Goal: Task Accomplishment & Management: Complete application form

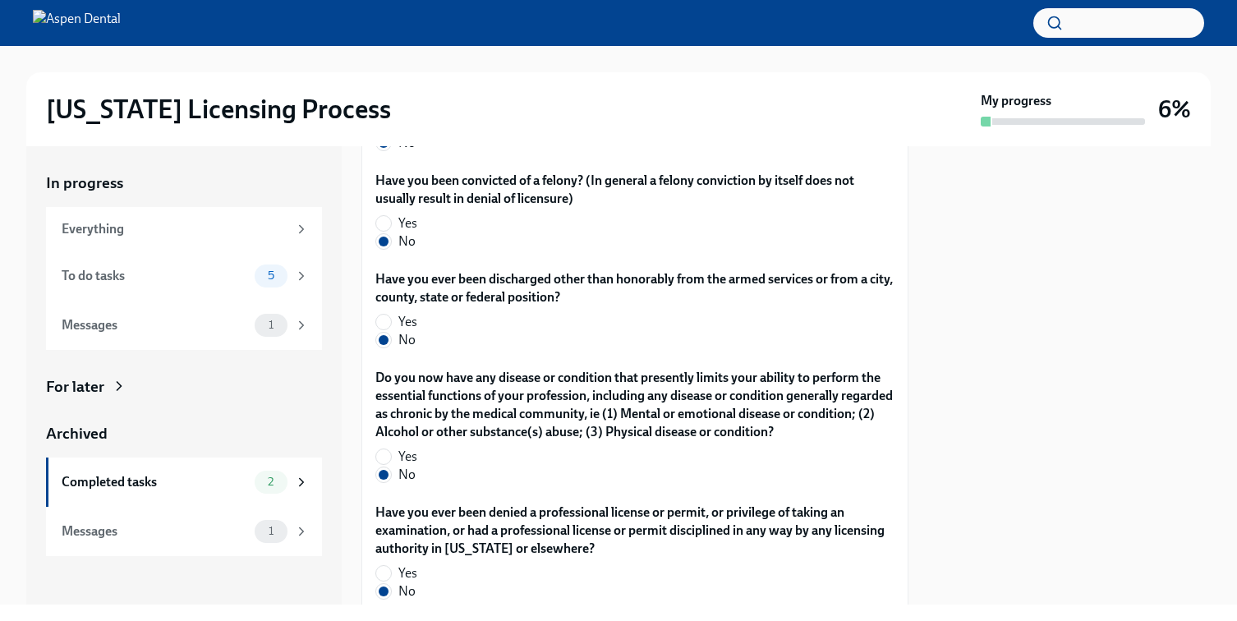
scroll to position [3562, 0]
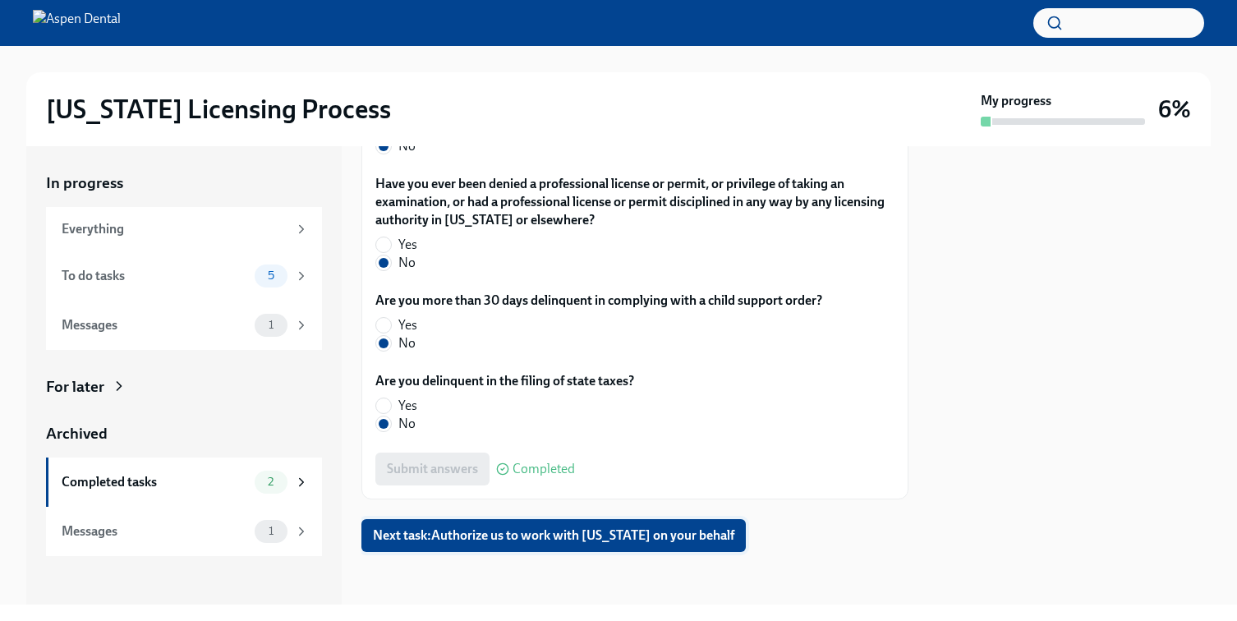
click at [551, 536] on span "Next task : Authorize us to work with [US_STATE] on your behalf" at bounding box center [553, 535] width 361 height 16
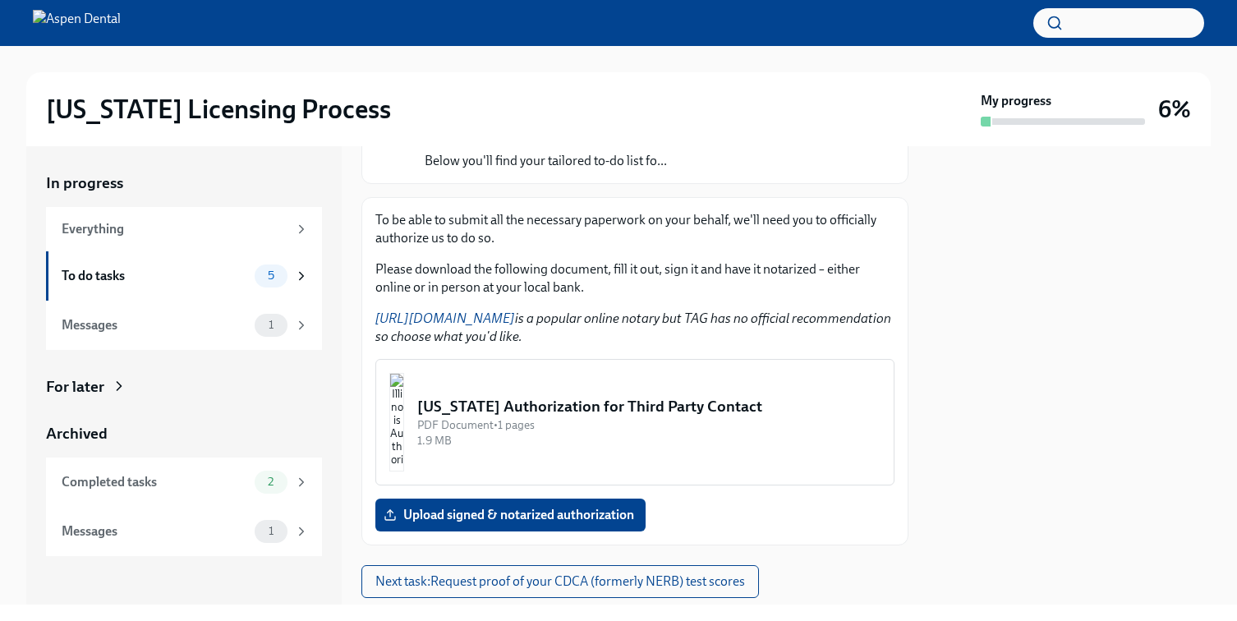
scroll to position [193, 0]
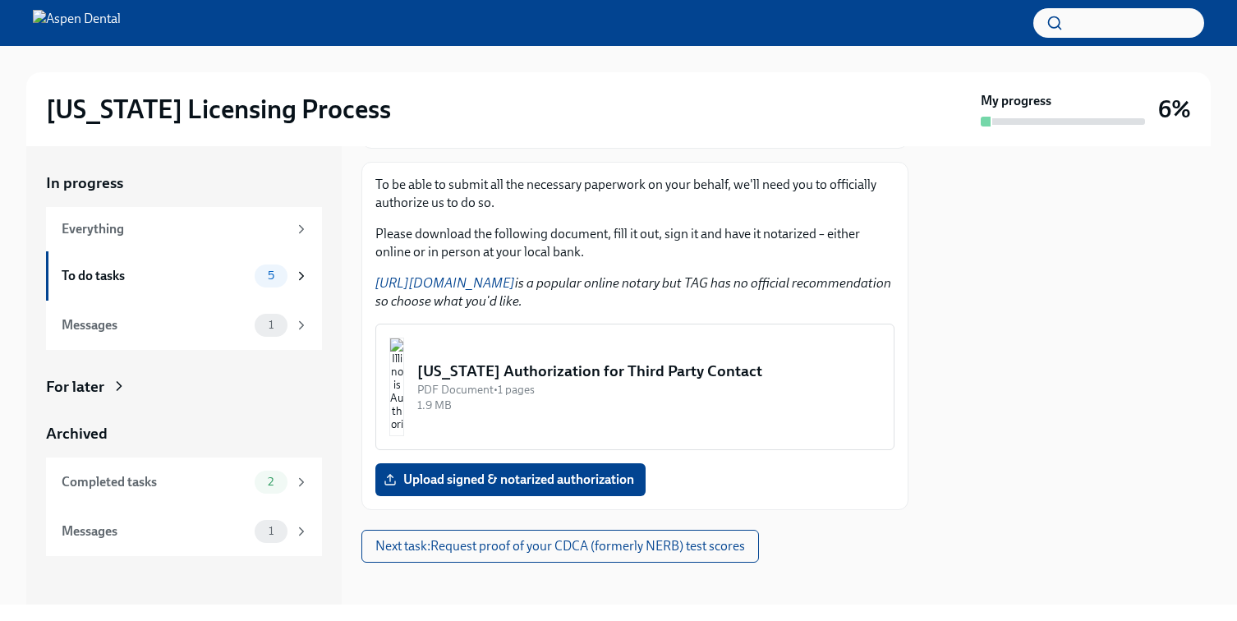
click at [404, 407] on img "button" at bounding box center [396, 387] width 15 height 99
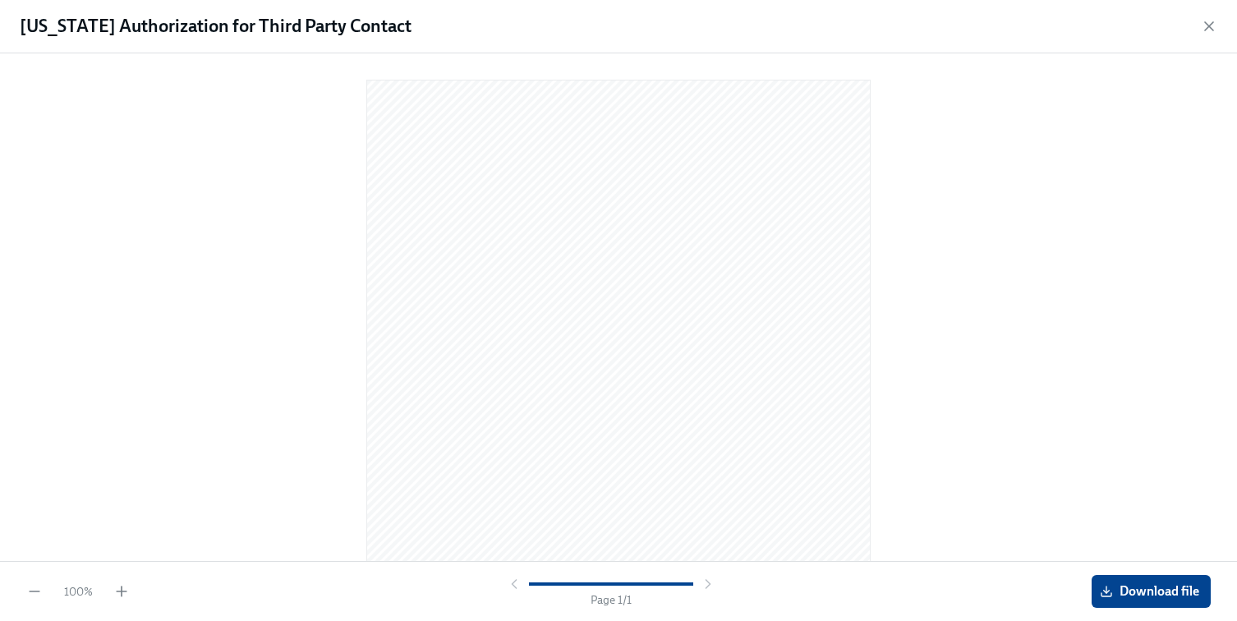
scroll to position [171, 0]
click at [1105, 584] on span "Download file" at bounding box center [1151, 591] width 96 height 16
click at [1208, 25] on icon "button" at bounding box center [1209, 26] width 8 height 8
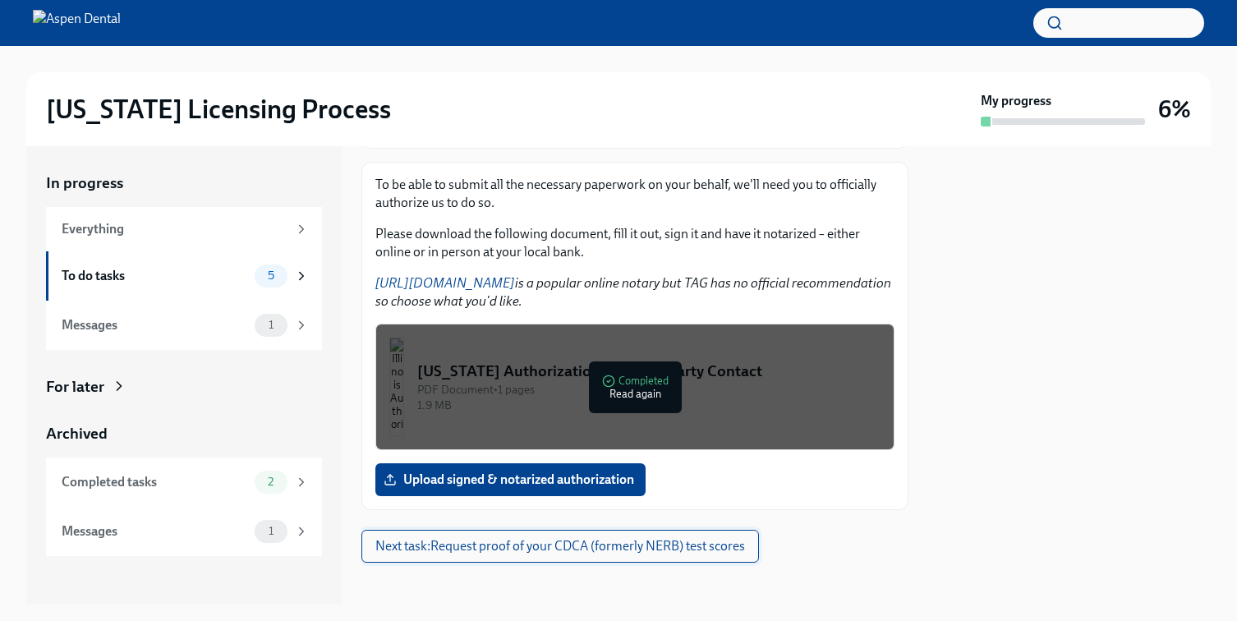
click at [684, 549] on span "Next task : Request proof of your CDCA (formerly NERB) test scores" at bounding box center [560, 546] width 370 height 16
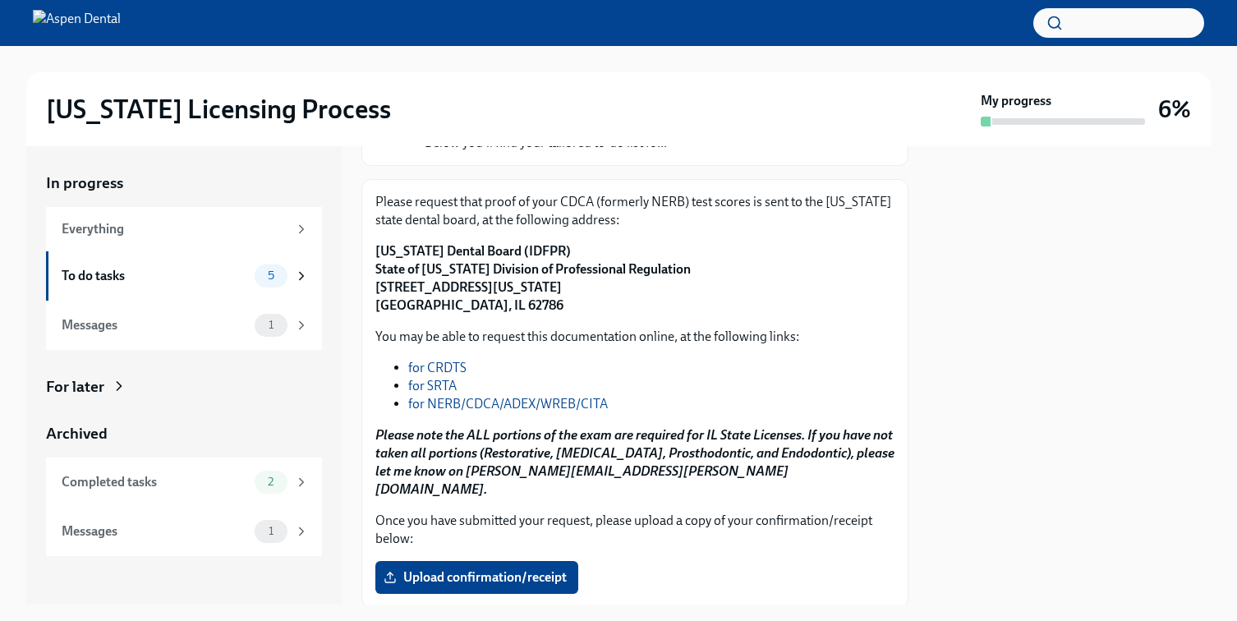
scroll to position [195, 0]
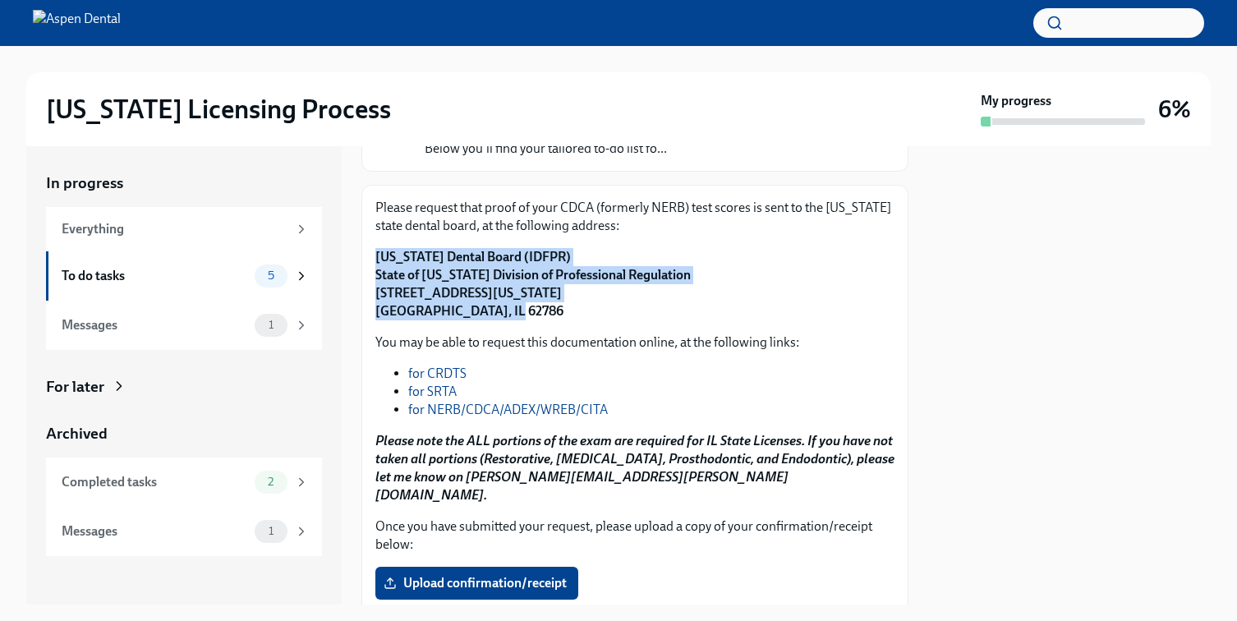
drag, startPoint x: 513, startPoint y: 322, endPoint x: 368, endPoint y: 265, distance: 155.6
click at [368, 265] on div "Please request that proof of your CDCA (formerly NERB) test scores is sent to t…" at bounding box center [634, 399] width 547 height 429
copy strong "[US_STATE] Dental Board (IDFPR) State of [US_STATE] Division of Professional Re…"
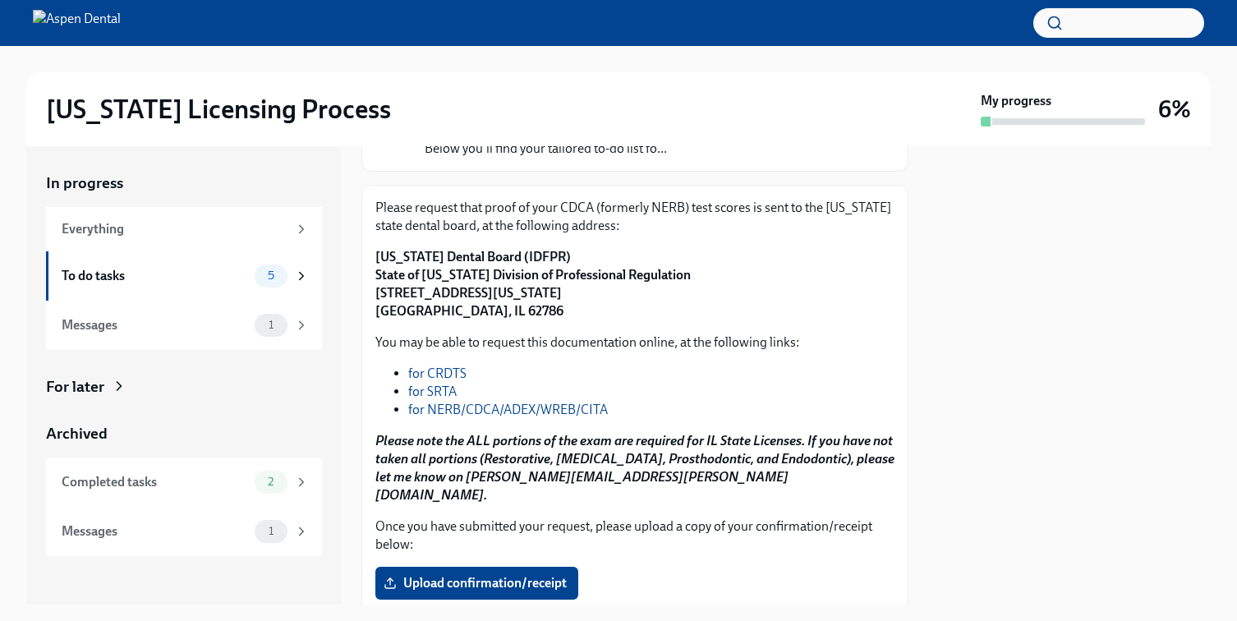
click at [778, 291] on p "[US_STATE] Dental Board (IDFPR) State of [US_STATE] Division of Professional Re…" at bounding box center [634, 284] width 519 height 72
click at [457, 412] on link "for NERB/CDCA/ADEX/WREB/CITA" at bounding box center [508, 410] width 200 height 16
drag, startPoint x: 569, startPoint y: 258, endPoint x: 370, endPoint y: 266, distance: 199.0
click at [369, 265] on div "Please request that proof of your CDCA (formerly NERB) test scores is sent to t…" at bounding box center [634, 399] width 547 height 429
copy strong "[US_STATE] Dental Board (IDFPR)"
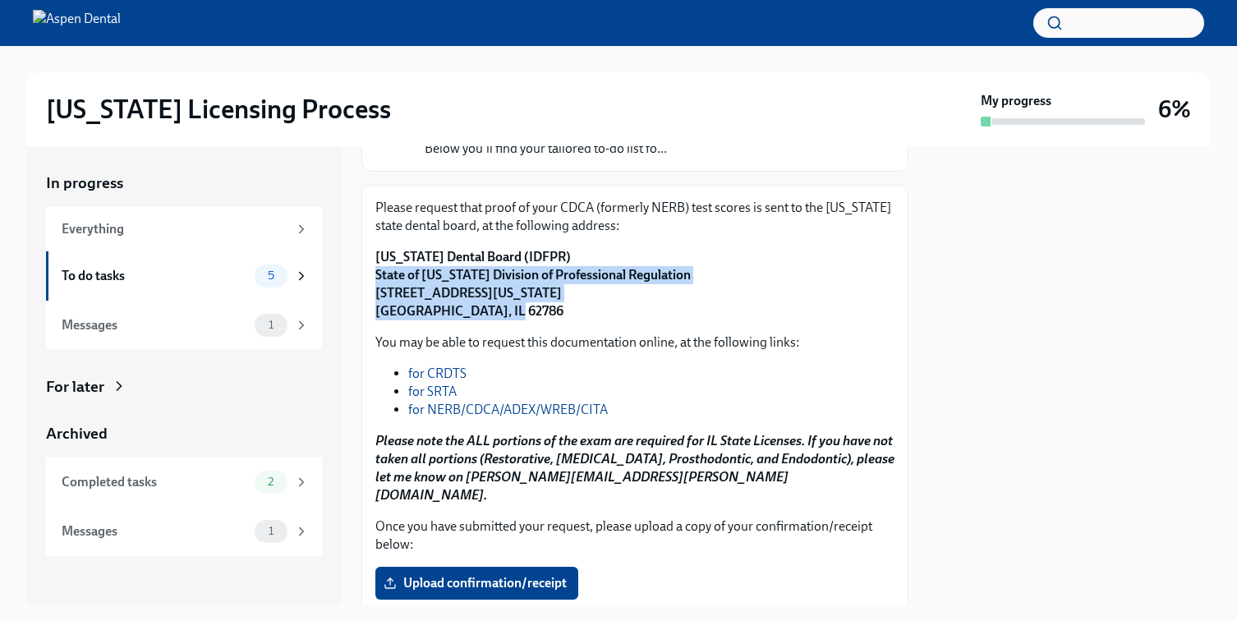
drag, startPoint x: 507, startPoint y: 315, endPoint x: 373, endPoint y: 280, distance: 138.3
click at [373, 280] on div "Please request that proof of your CDCA (formerly NERB) test scores is sent to t…" at bounding box center [634, 399] width 547 height 429
copy strong "State of [US_STATE] Division of Professional Regulation [STREET_ADDRESS][US_STA…"
click at [508, 575] on span "Upload confirmation/receipt" at bounding box center [477, 583] width 180 height 16
click at [0, 0] on input "Upload confirmation/receipt" at bounding box center [0, 0] width 0 height 0
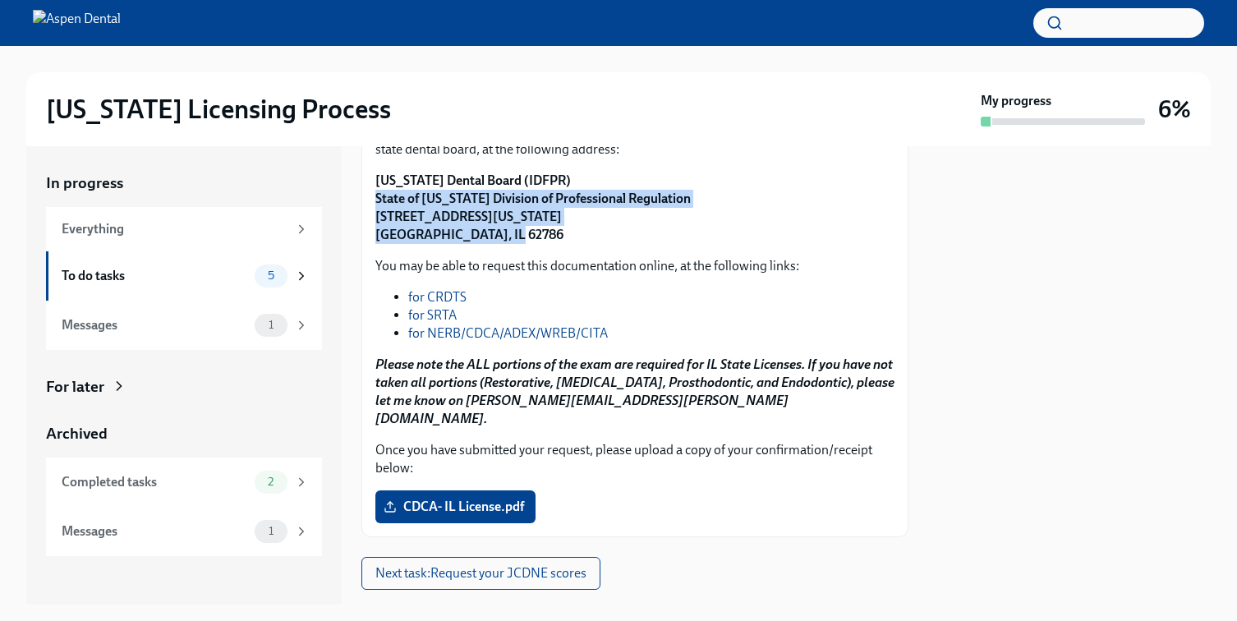
scroll to position [291, 0]
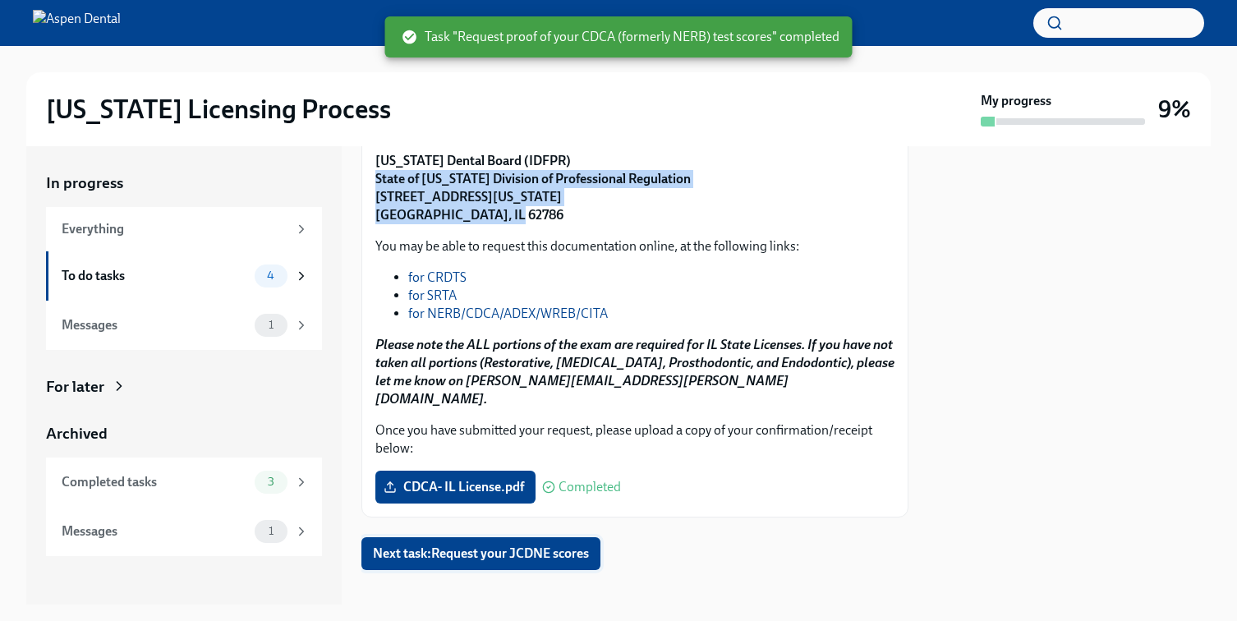
click at [458, 537] on button "Next task : Request your JCDNE scores" at bounding box center [480, 553] width 239 height 33
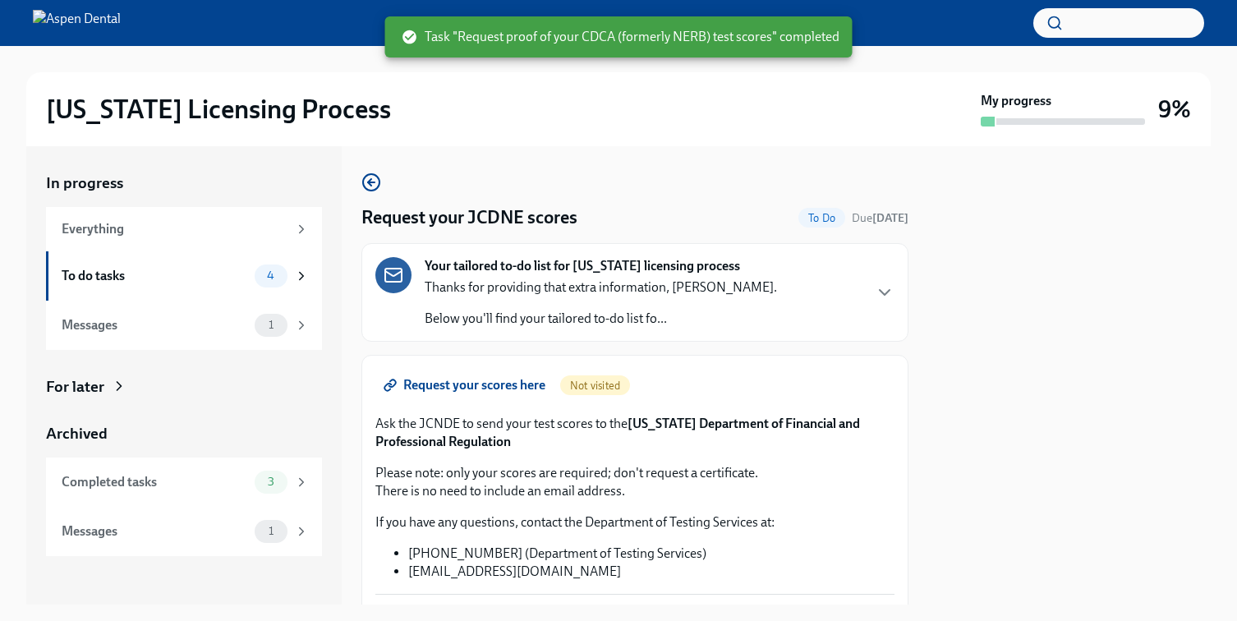
scroll to position [205, 0]
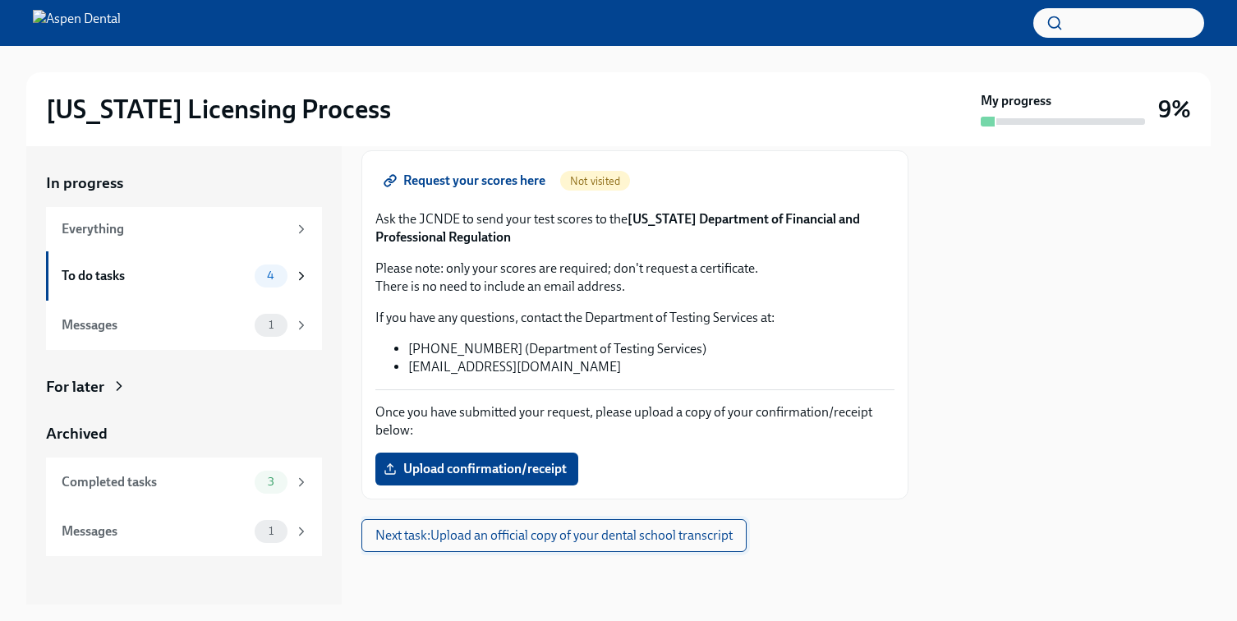
click at [531, 530] on span "Next task : Upload an official copy of your dental school transcript" at bounding box center [553, 535] width 357 height 16
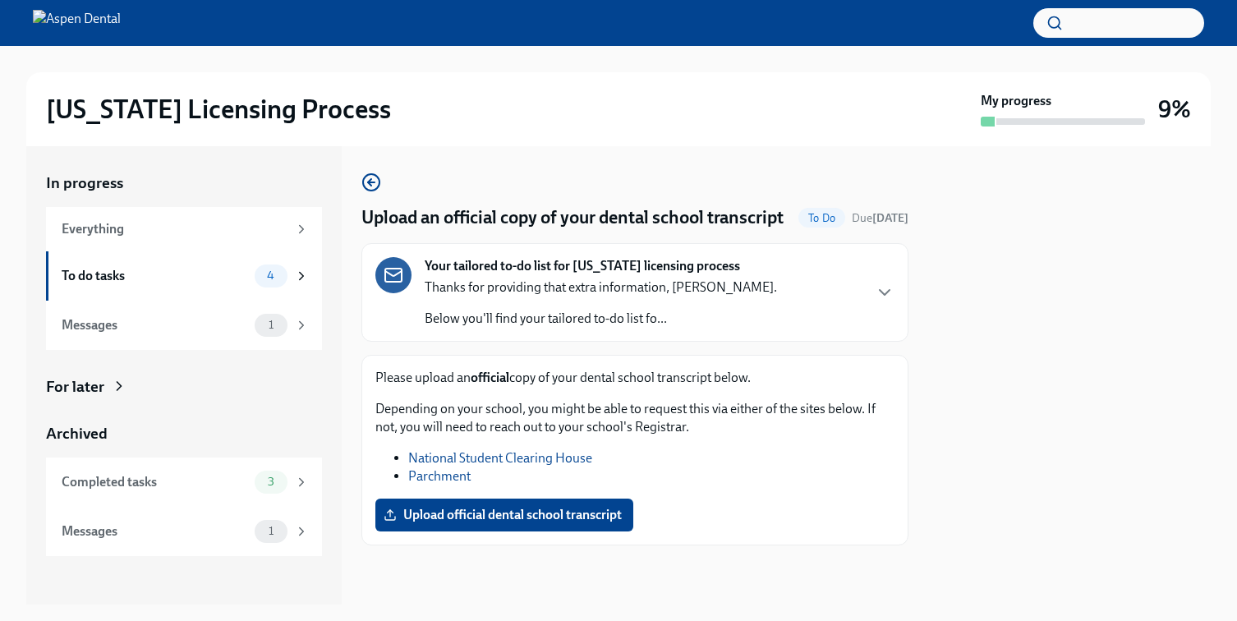
scroll to position [18, 0]
click at [301, 287] on div "4" at bounding box center [282, 276] width 54 height 23
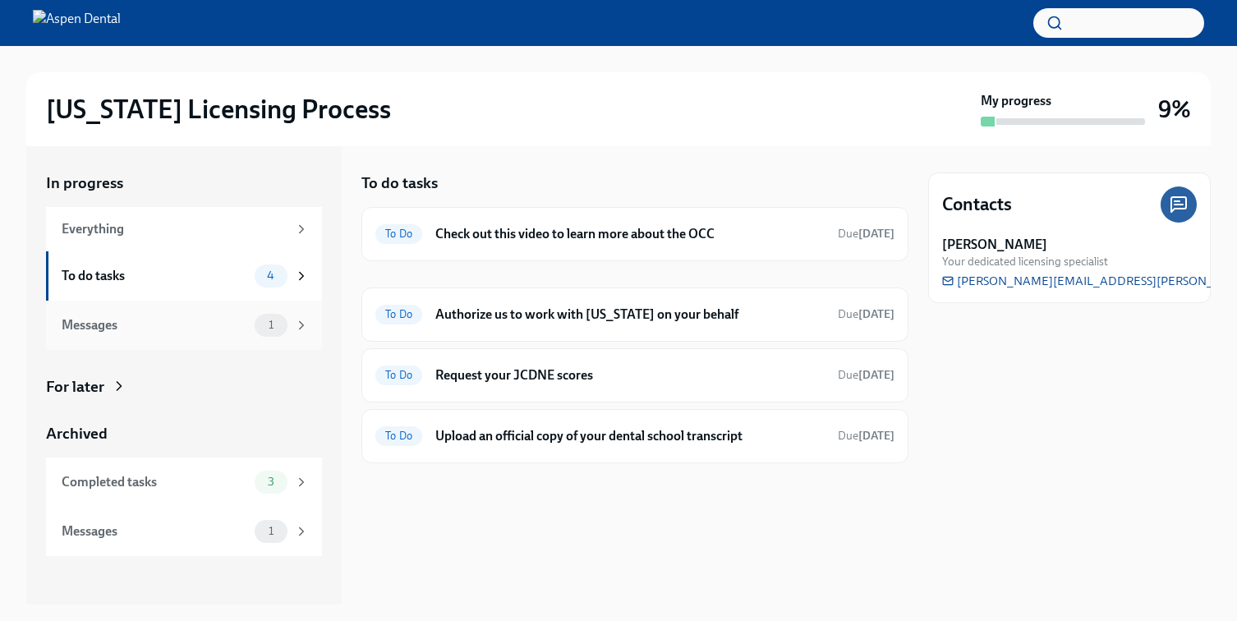
click at [283, 331] on div "1" at bounding box center [271, 325] width 33 height 23
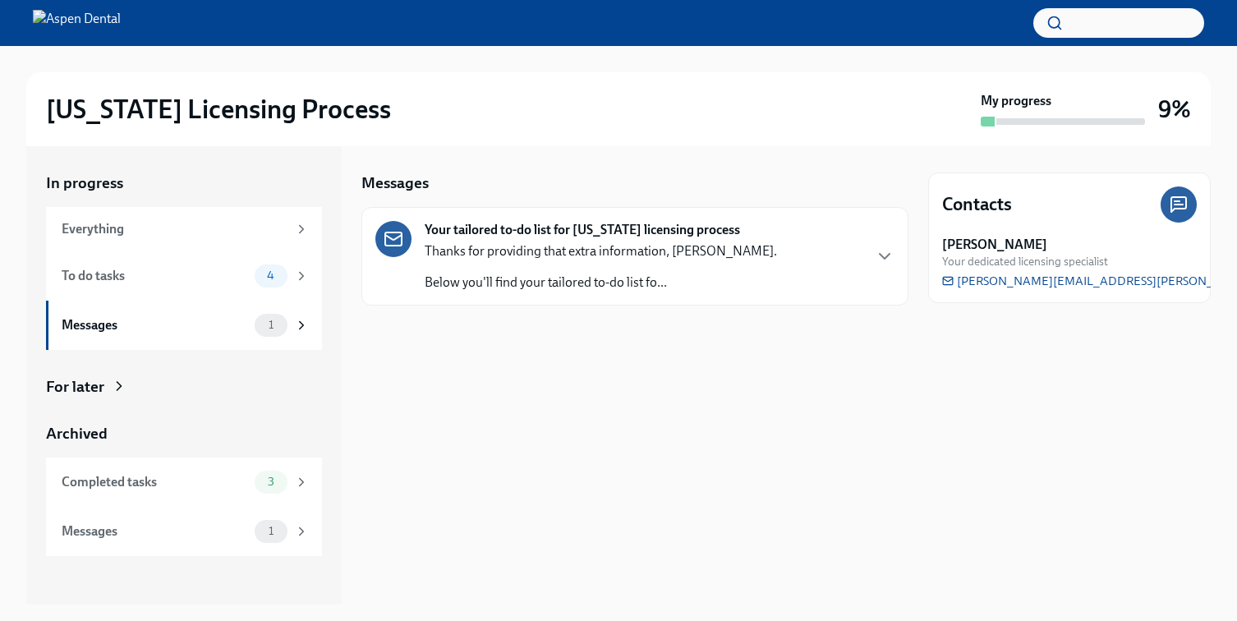
click at [426, 286] on p "Below you'll find your tailored to-do list fo..." at bounding box center [601, 283] width 352 height 18
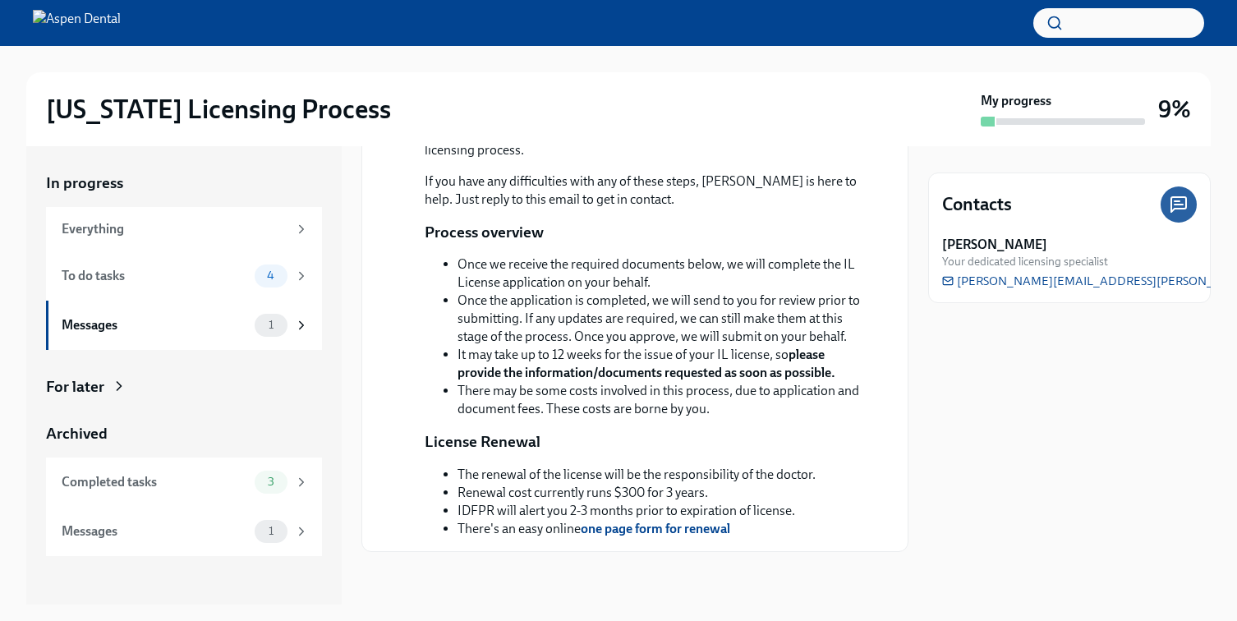
scroll to position [317, 0]
click at [224, 233] on div "Everything" at bounding box center [175, 229] width 226 height 18
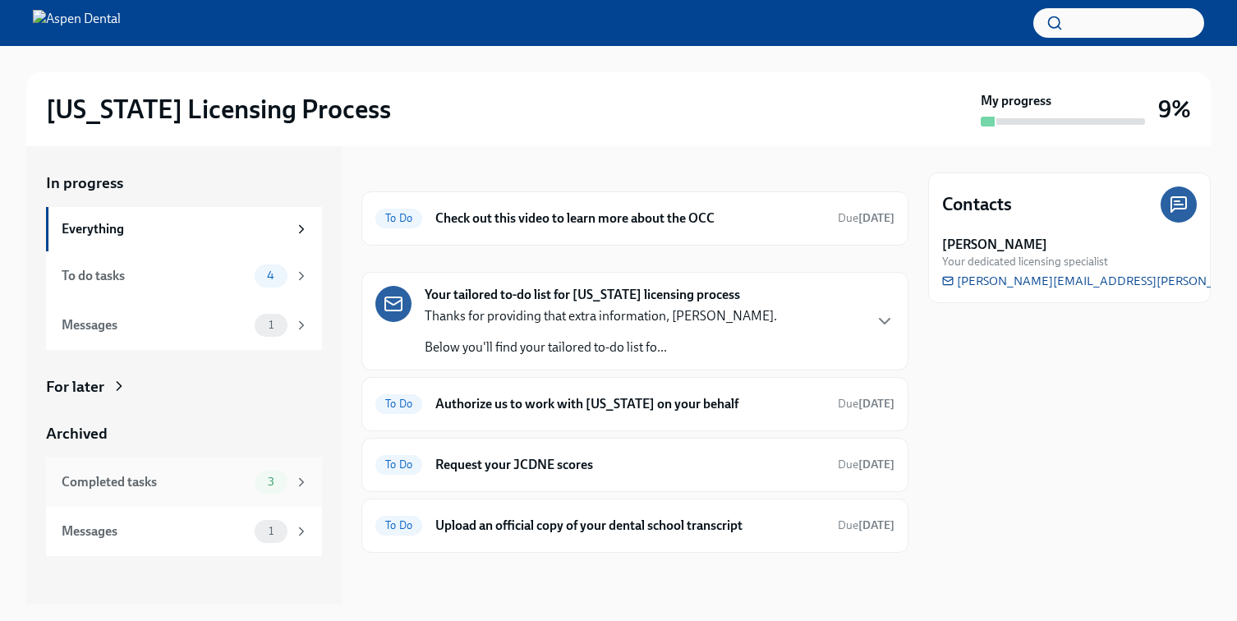
click at [274, 483] on span "3" at bounding box center [271, 482] width 26 height 12
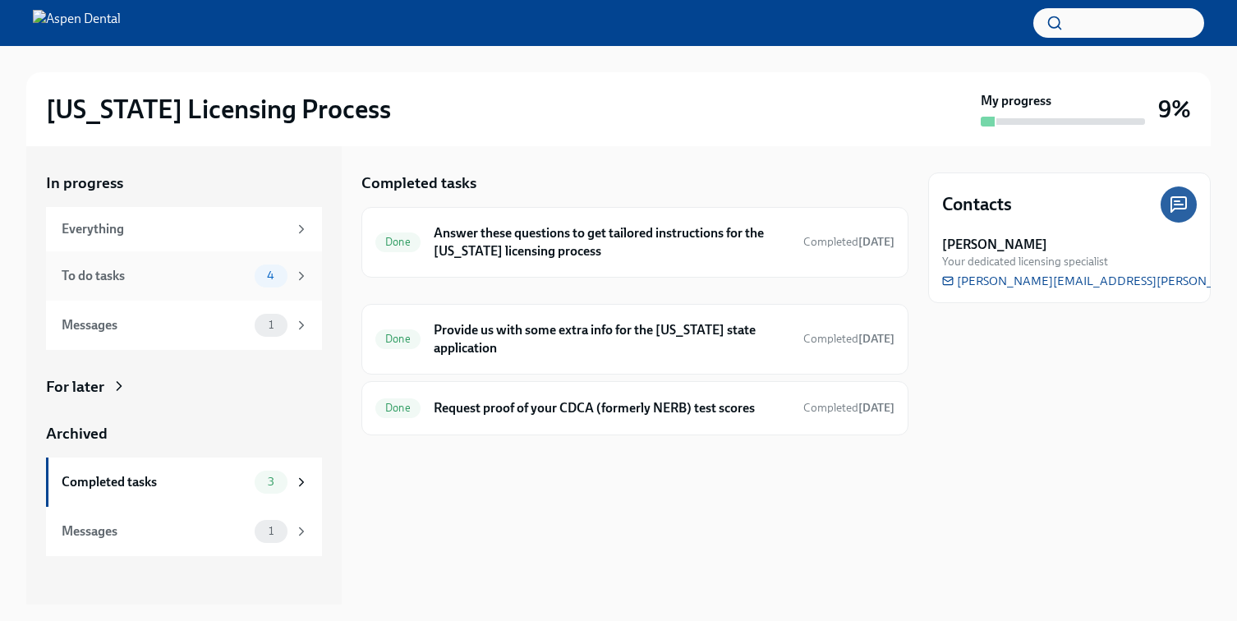
click at [281, 278] on span "4" at bounding box center [270, 275] width 27 height 12
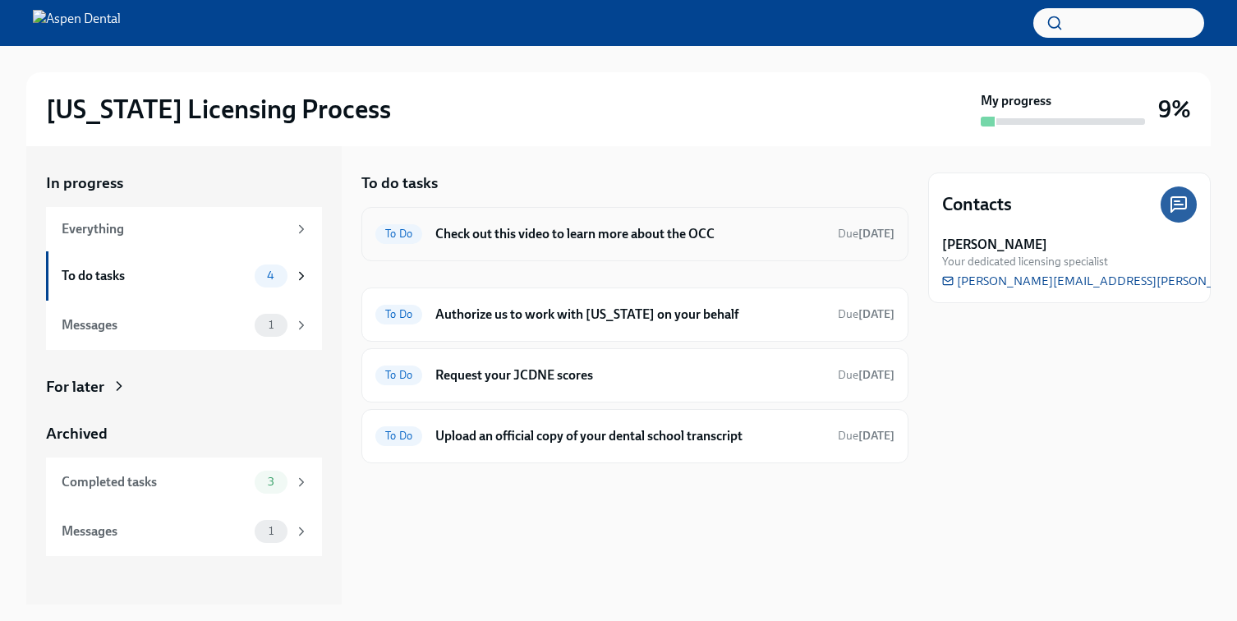
click at [543, 237] on h6 "Check out this video to learn more about the OCC" at bounding box center [629, 234] width 389 height 18
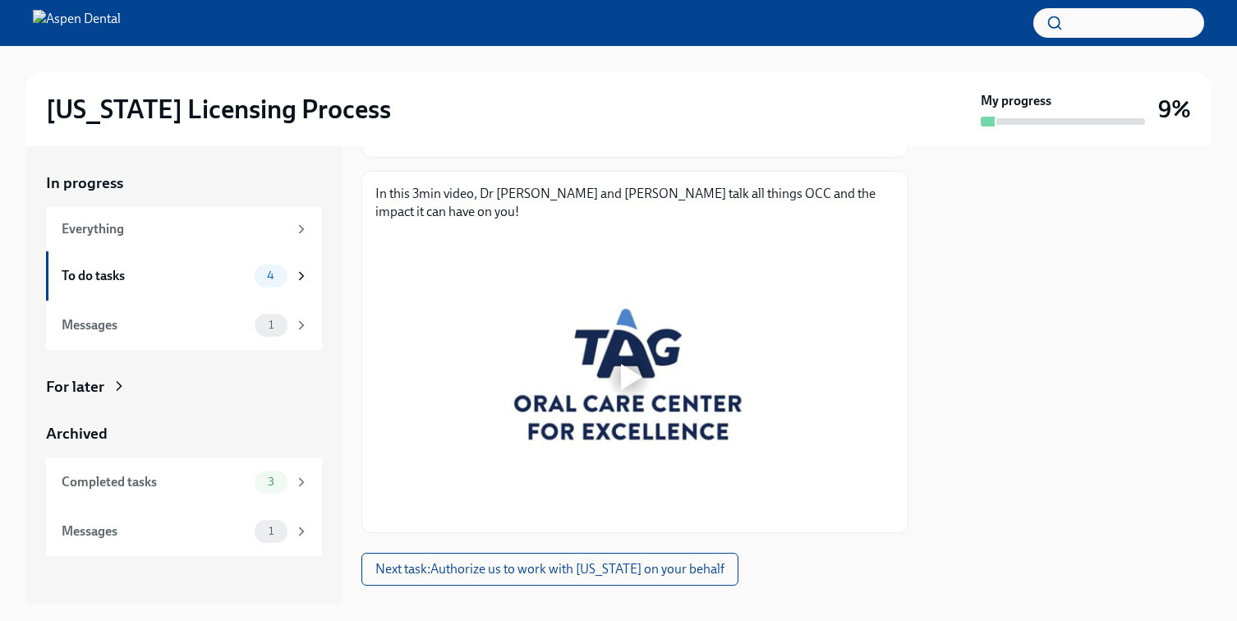
scroll to position [206, 0]
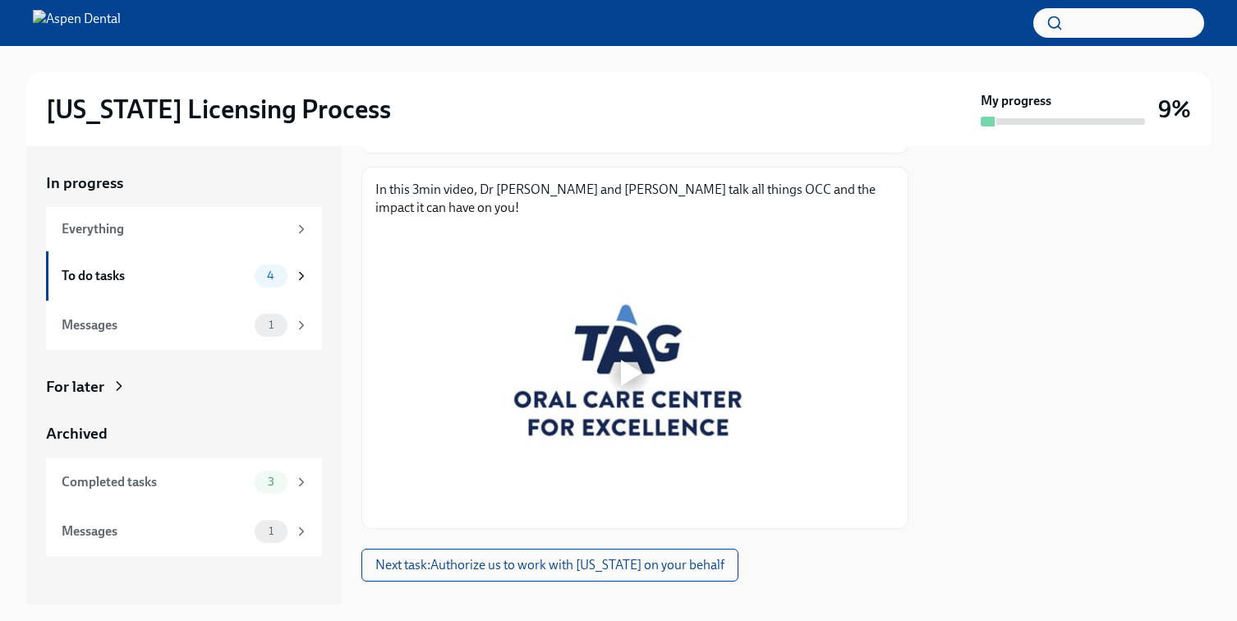
click at [625, 369] on div at bounding box center [631, 373] width 21 height 26
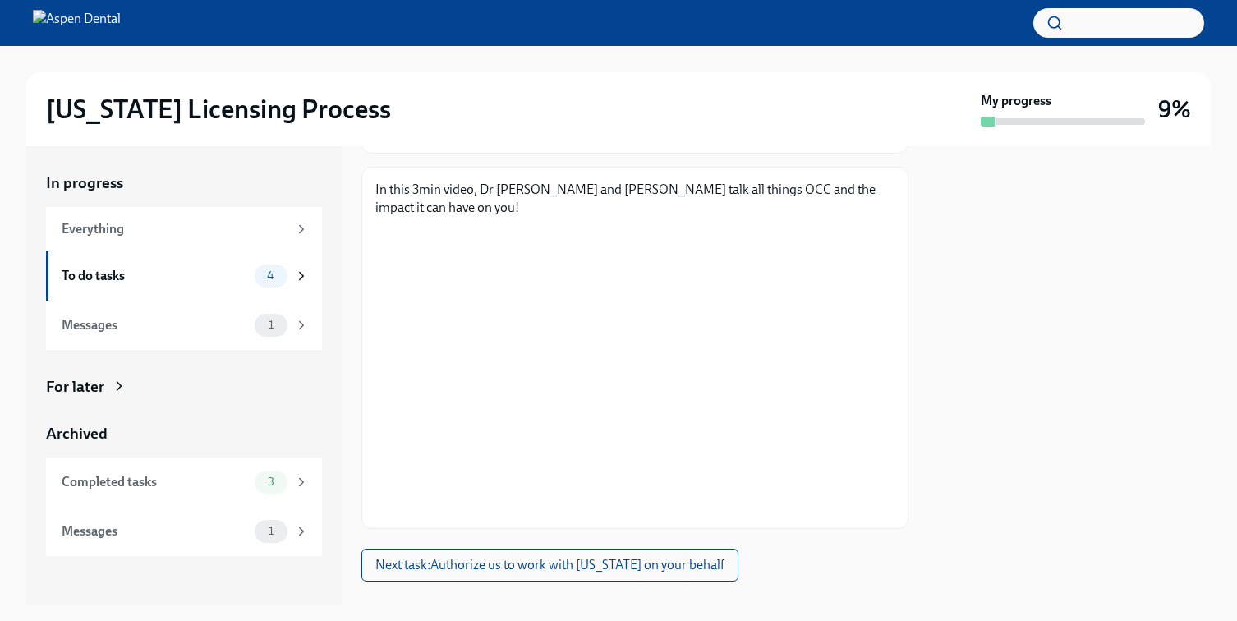
scroll to position [209, 0]
click at [862, 586] on div at bounding box center [634, 604] width 547 height 53
click at [675, 567] on span "Next task : Authorize us to work with [US_STATE] on your behalf" at bounding box center [549, 562] width 349 height 16
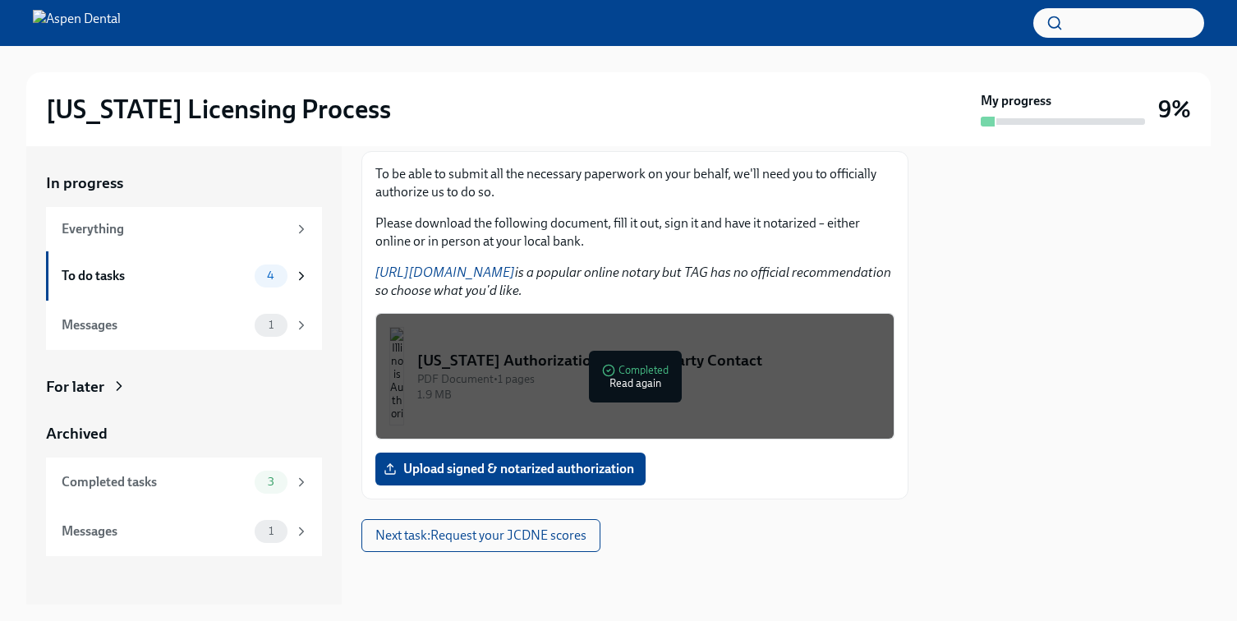
scroll to position [204, 0]
click at [296, 267] on div "4" at bounding box center [282, 276] width 54 height 23
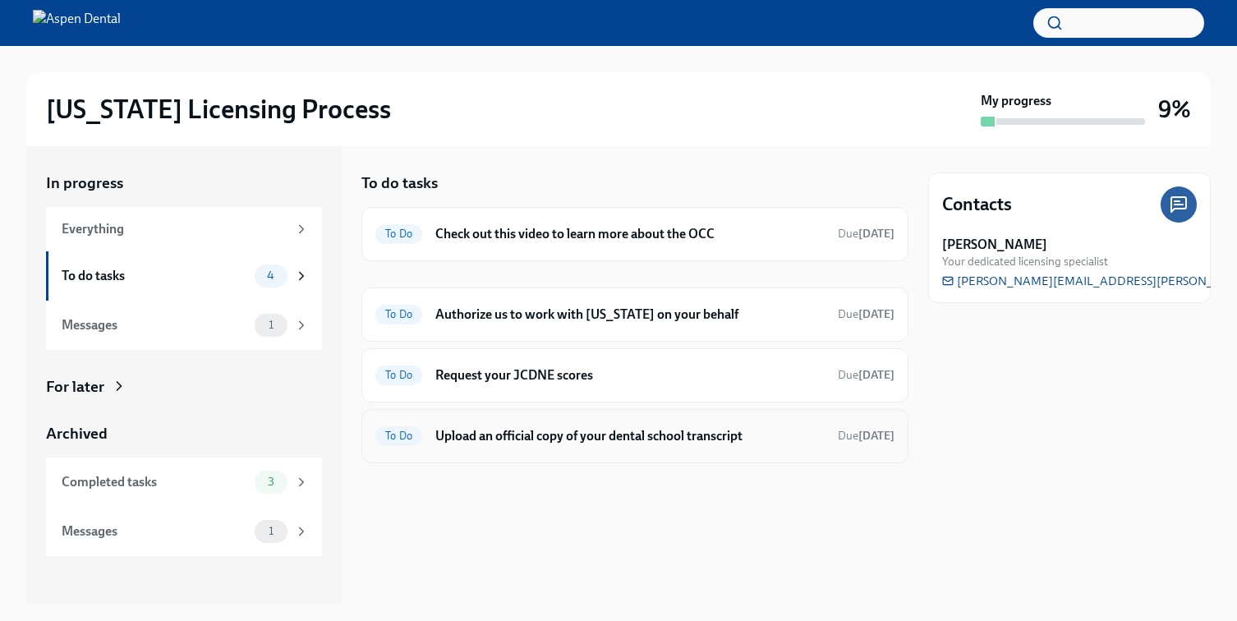
click at [405, 440] on span "To Do" at bounding box center [398, 436] width 47 height 12
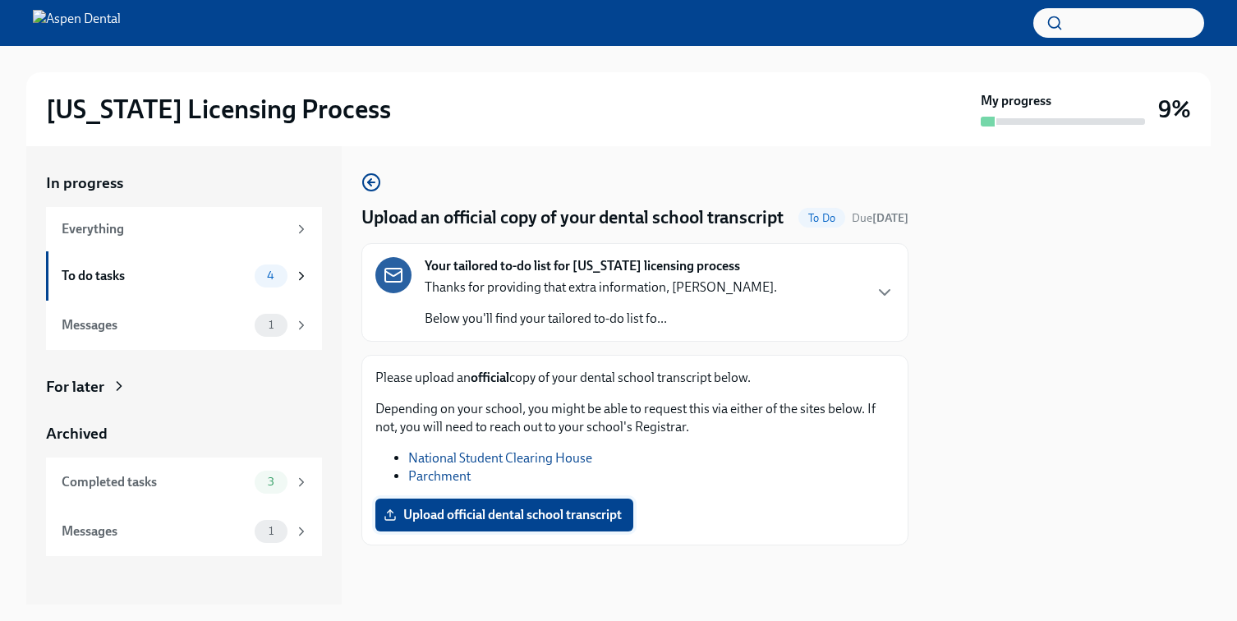
click at [523, 523] on span "Upload official dental school transcript" at bounding box center [504, 515] width 235 height 16
click at [0, 0] on input "Upload official dental school transcript" at bounding box center [0, 0] width 0 height 0
click at [279, 269] on span "3" at bounding box center [271, 275] width 26 height 12
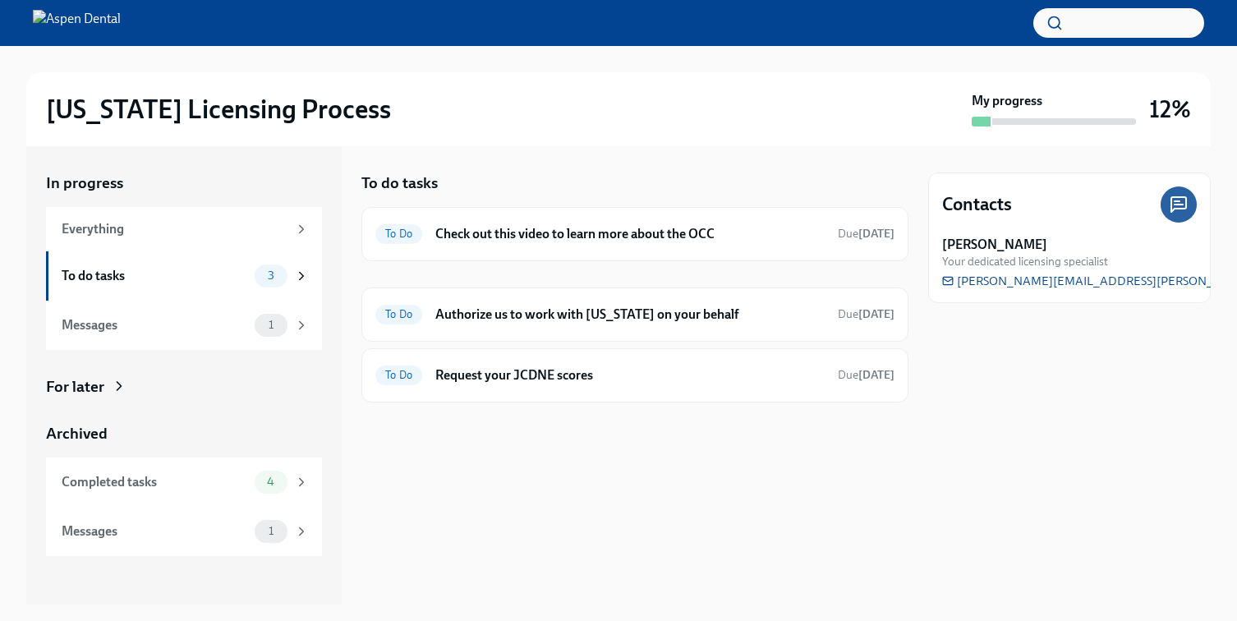
click at [1163, 201] on div at bounding box center [1179, 204] width 36 height 36
click at [1181, 203] on icon at bounding box center [1179, 205] width 20 height 20
click at [1176, 208] on icon at bounding box center [1179, 204] width 15 height 15
click at [1056, 281] on span "[PERSON_NAME][EMAIL_ADDRESS][PERSON_NAME][DOMAIN_NAME]" at bounding box center [1147, 281] width 410 height 16
click at [752, 234] on h6 "Check out this video to learn more about the OCC" at bounding box center [629, 234] width 389 height 18
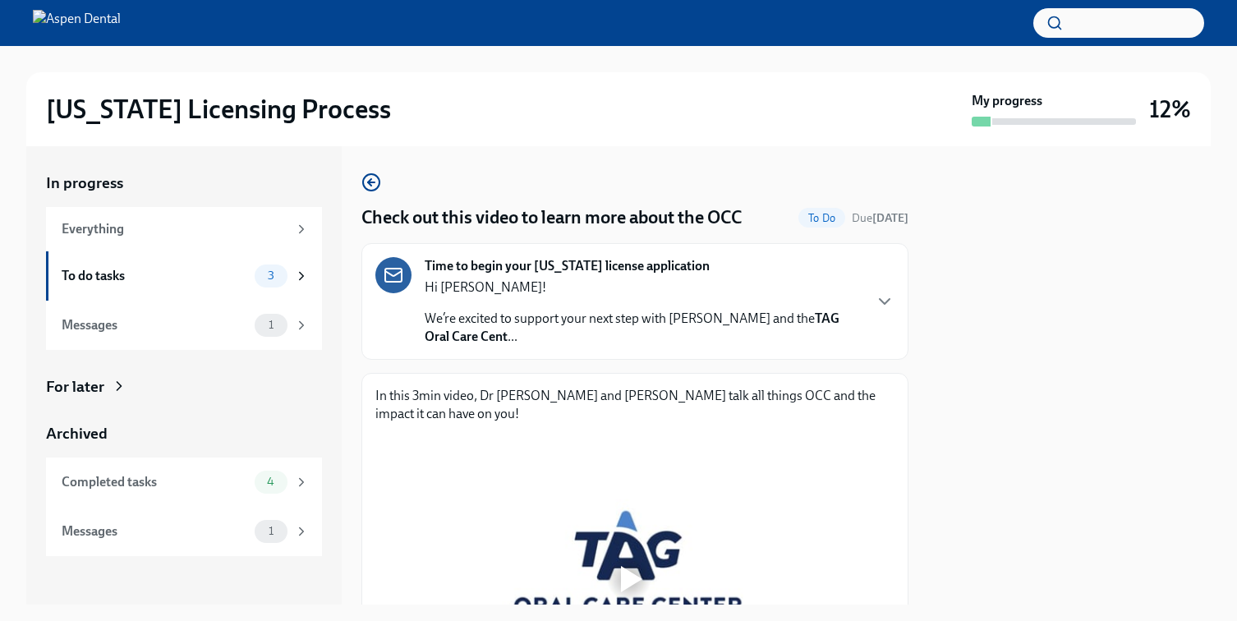
click at [589, 499] on div at bounding box center [628, 578] width 507 height 285
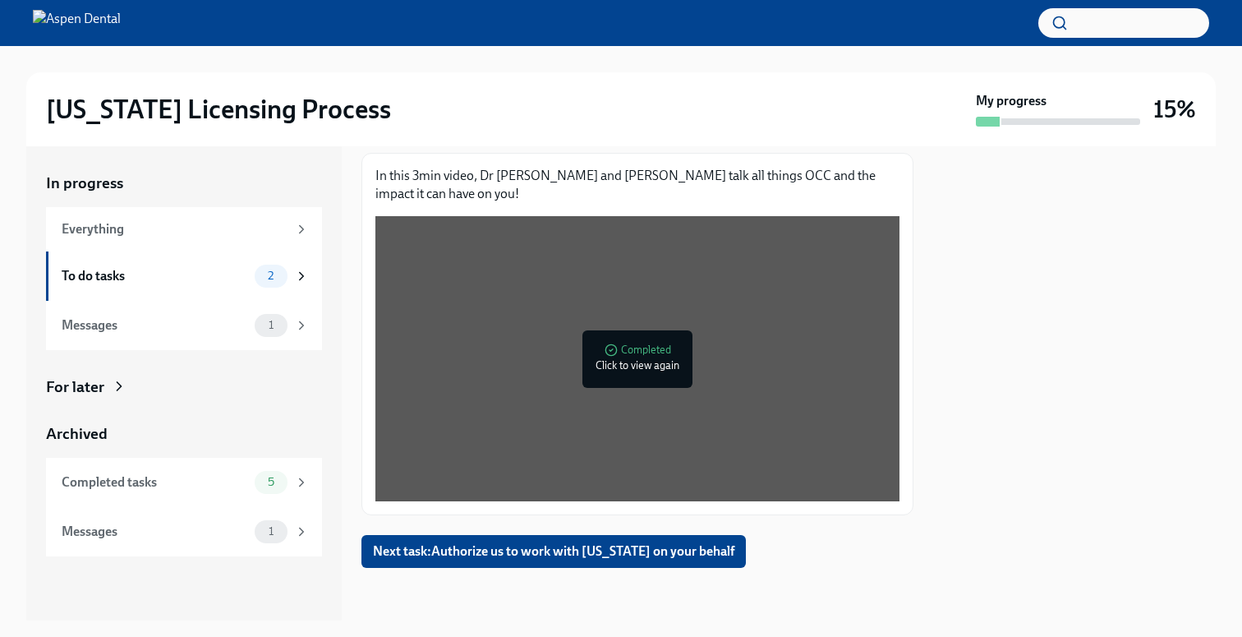
scroll to position [220, 0]
click at [593, 550] on span "Next task : Authorize us to work with [US_STATE] on your behalf" at bounding box center [553, 551] width 361 height 16
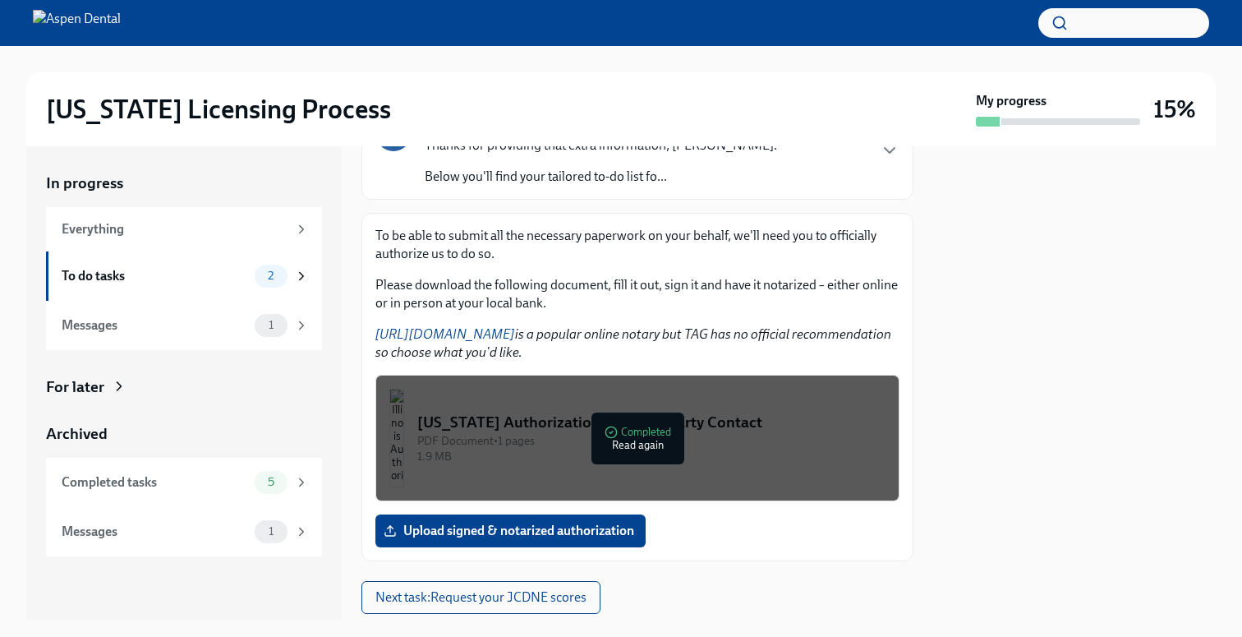
scroll to position [188, 0]
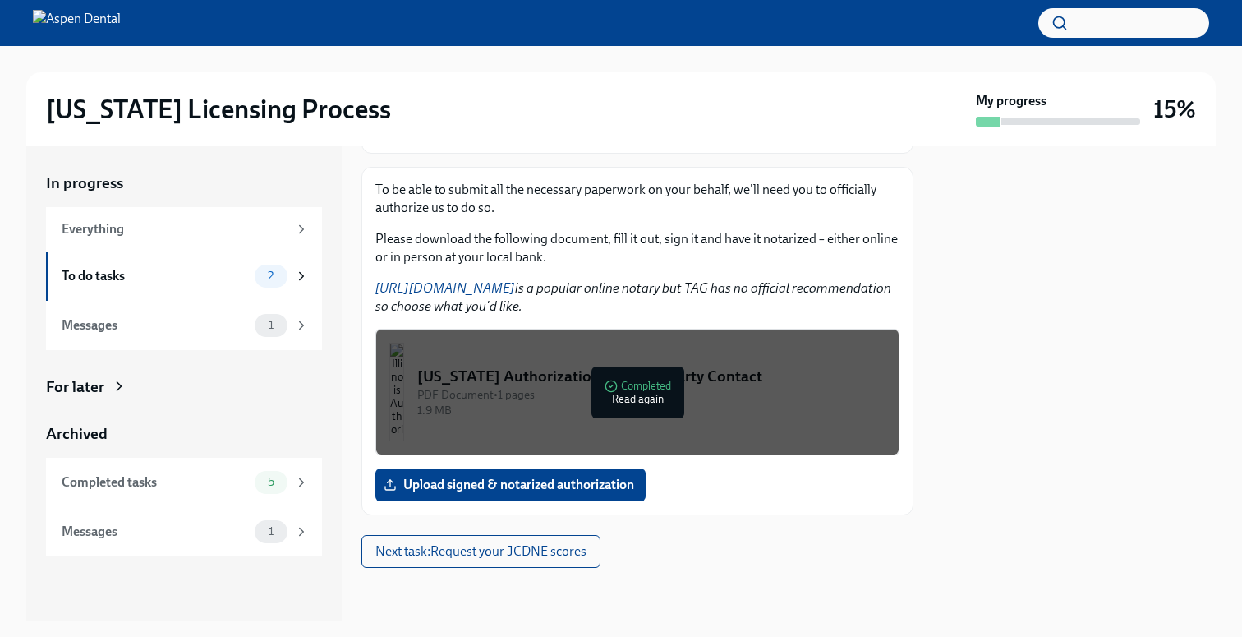
click at [90, 33] on img at bounding box center [77, 23] width 88 height 26
click at [107, 237] on div "Everything" at bounding box center [175, 229] width 226 height 18
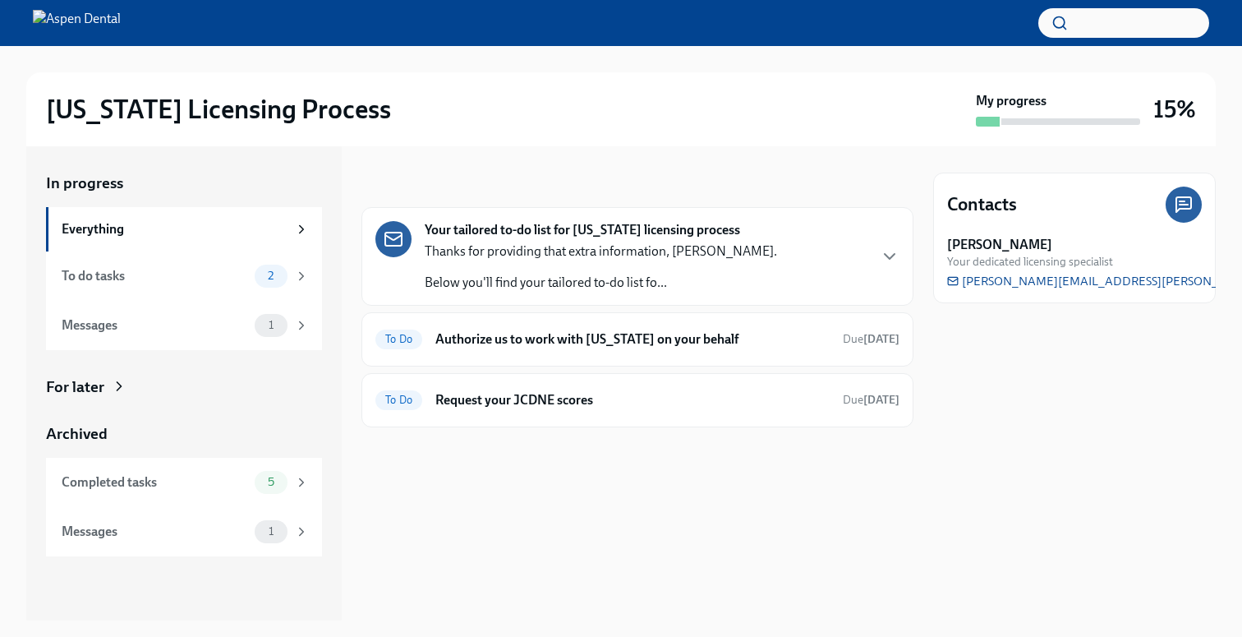
click at [100, 29] on img at bounding box center [77, 23] width 88 height 26
click at [82, 28] on img at bounding box center [77, 23] width 88 height 26
click at [582, 354] on div "To Do Authorize us to work with [US_STATE] on your behalf Due [DATE]" at bounding box center [637, 339] width 552 height 54
